Goal: Find specific page/section: Find specific page/section

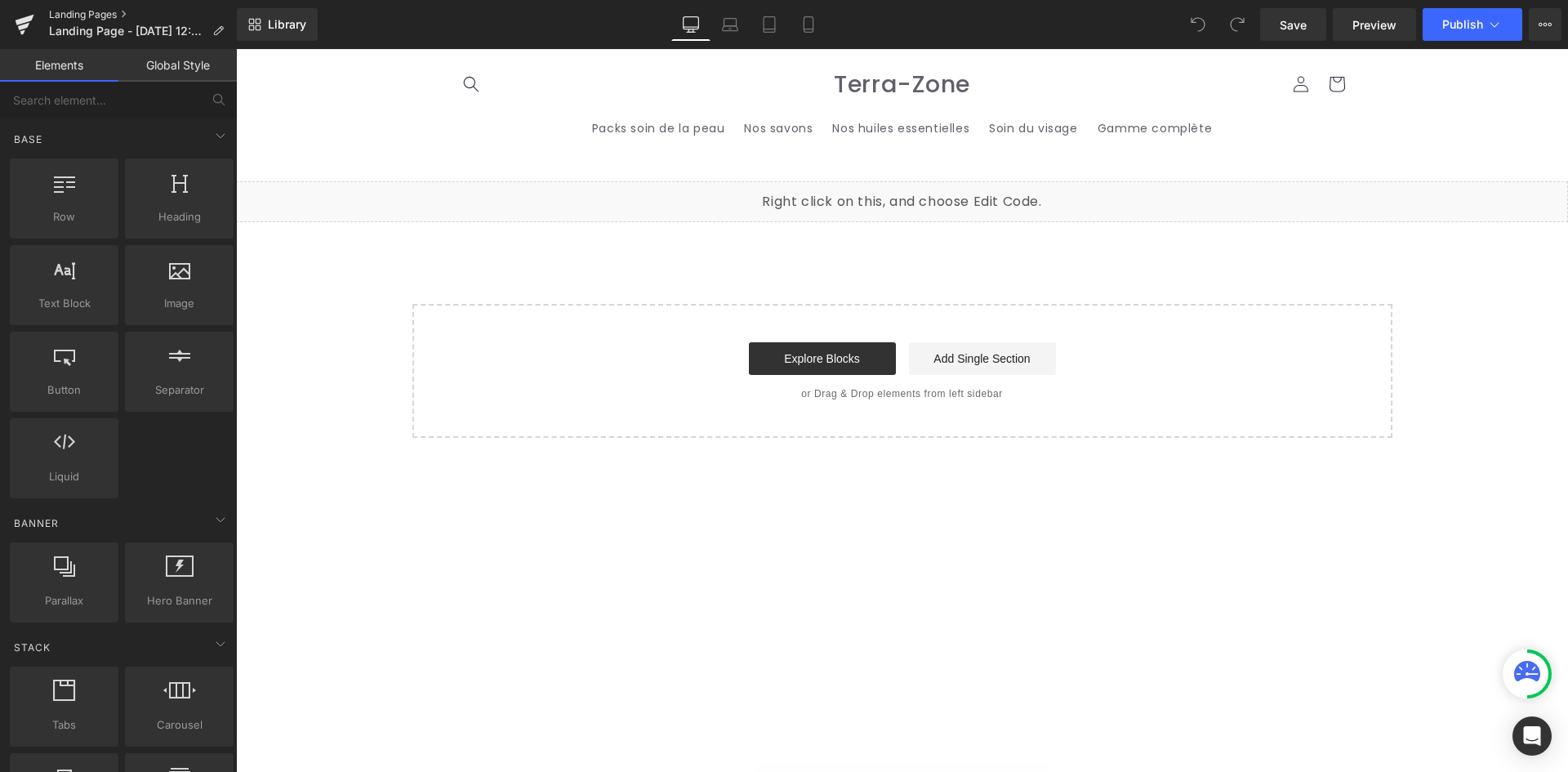
click at [79, 11] on link "Landing Pages" at bounding box center [143, 14] width 188 height 13
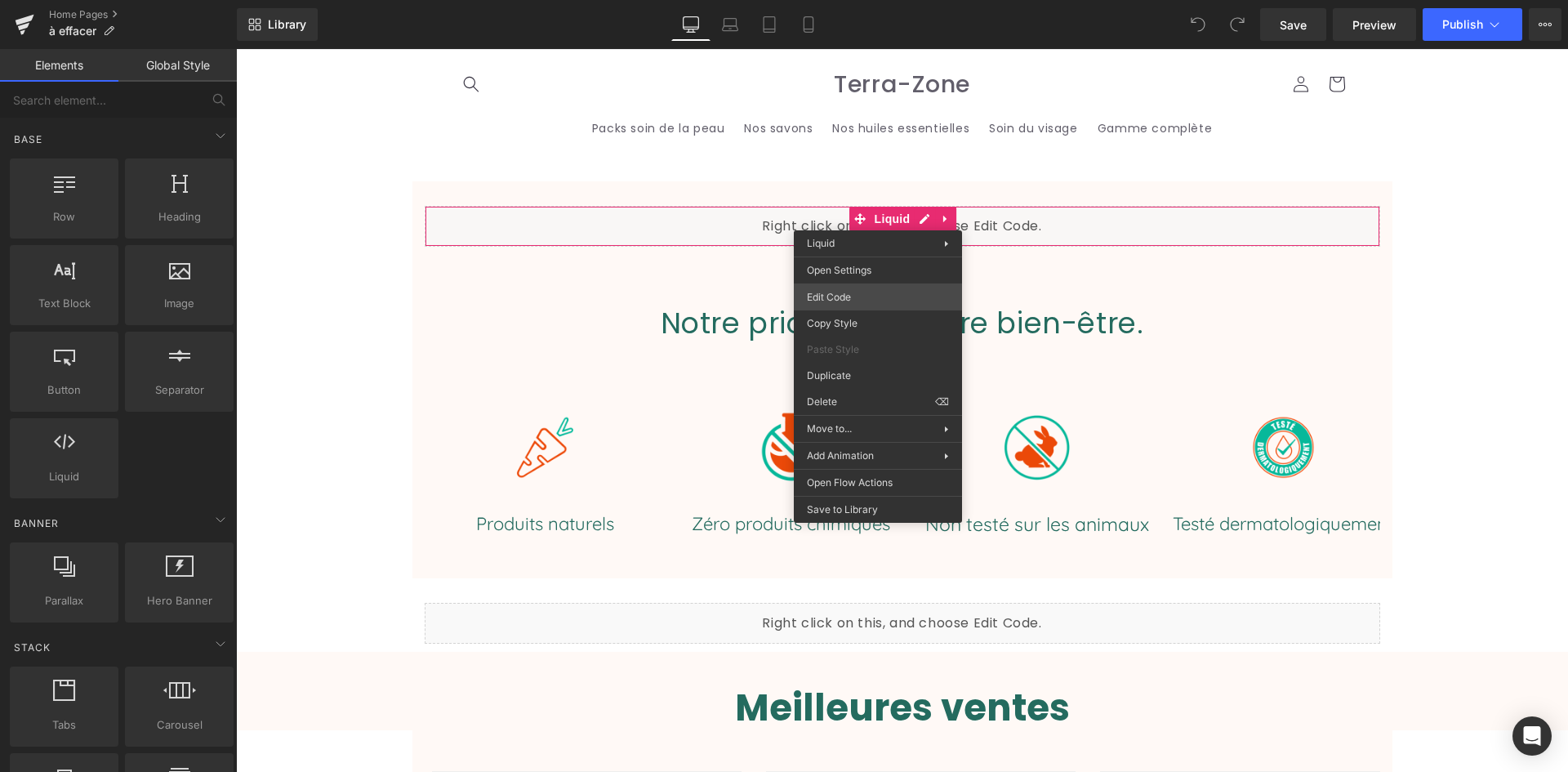
click at [826, 0] on div "You are previewing how the will restyle your page. You can not edit Elements in…" at bounding box center [784, 0] width 1568 height 0
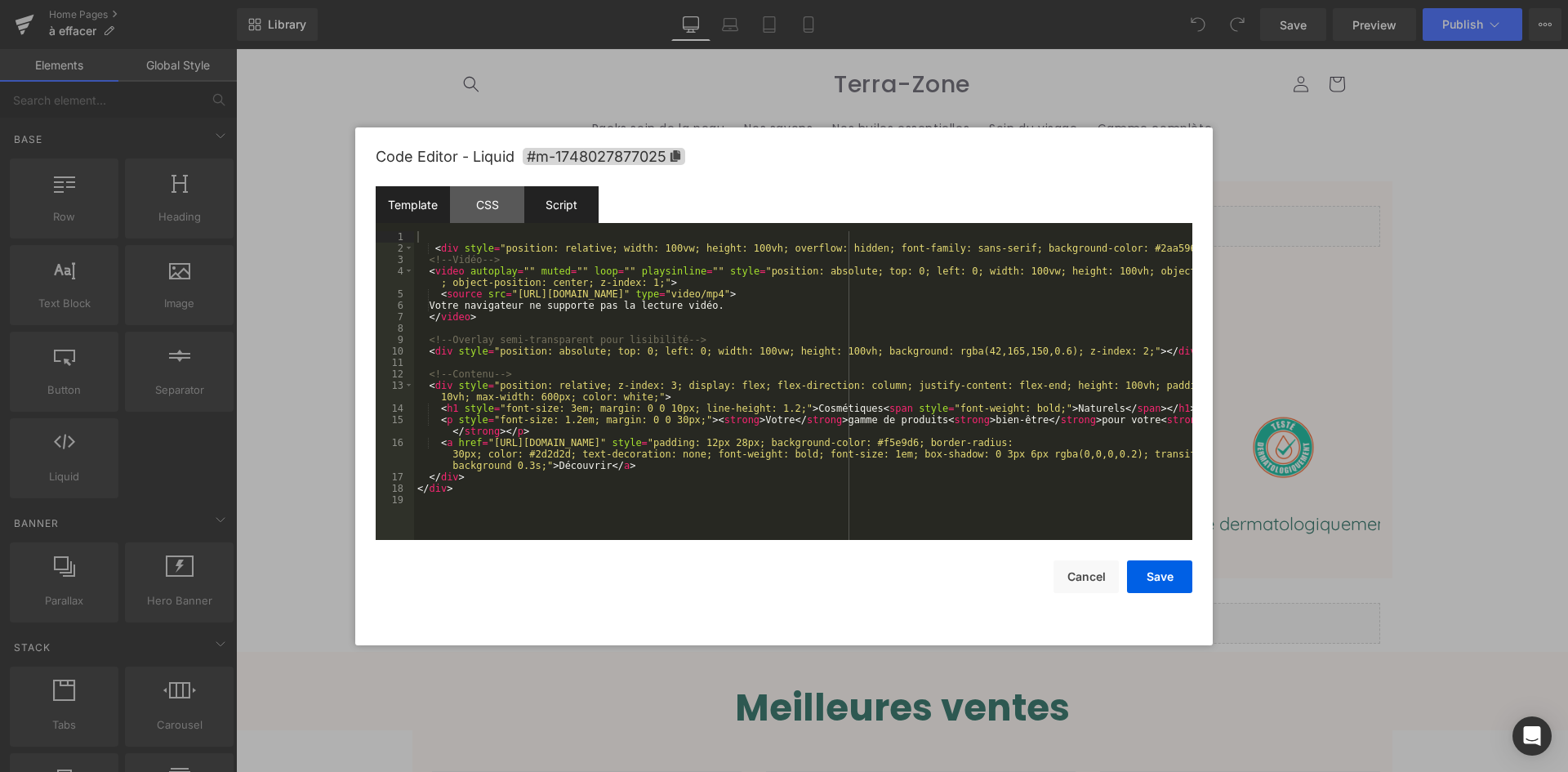
click at [584, 203] on div "Script" at bounding box center [562, 204] width 74 height 37
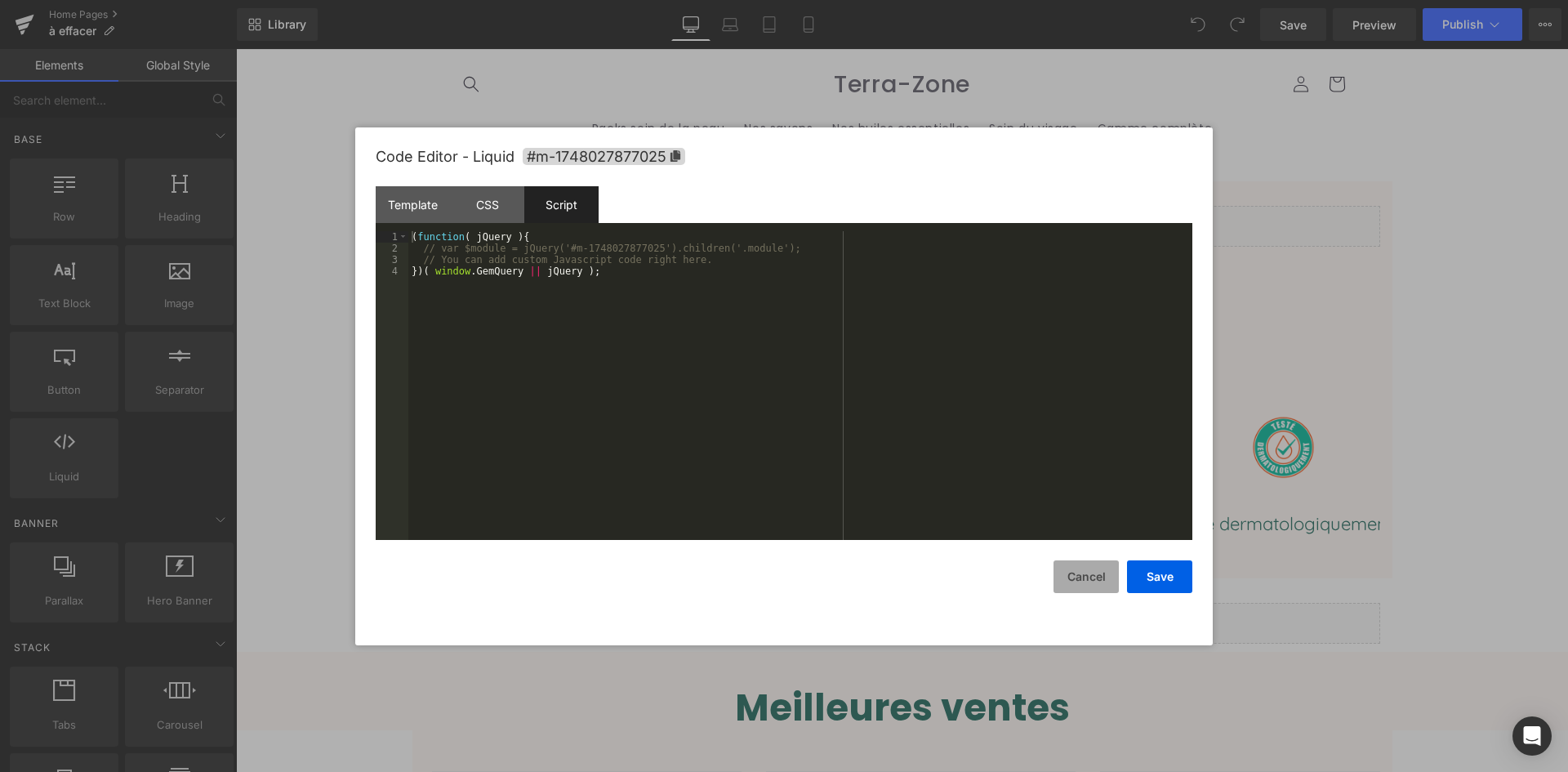
click at [1094, 574] on button "Cancel" at bounding box center [1085, 577] width 65 height 33
